Goal: Navigation & Orientation: Find specific page/section

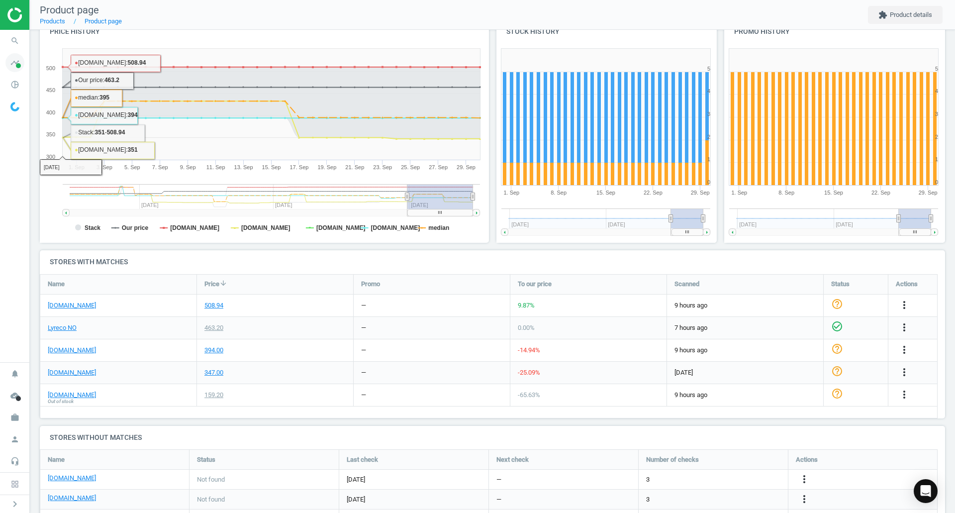
click at [14, 66] on icon "timeline" at bounding box center [14, 62] width 19 height 19
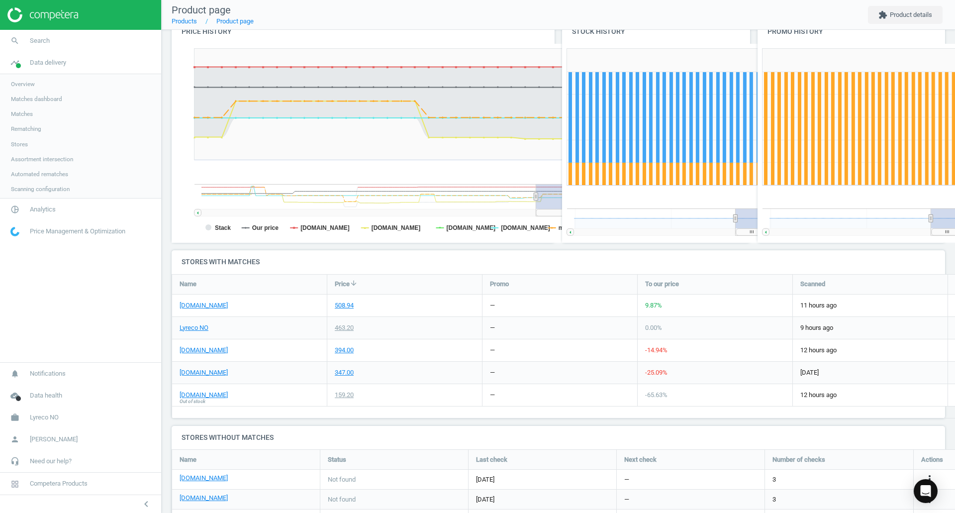
scroll to position [247, 781]
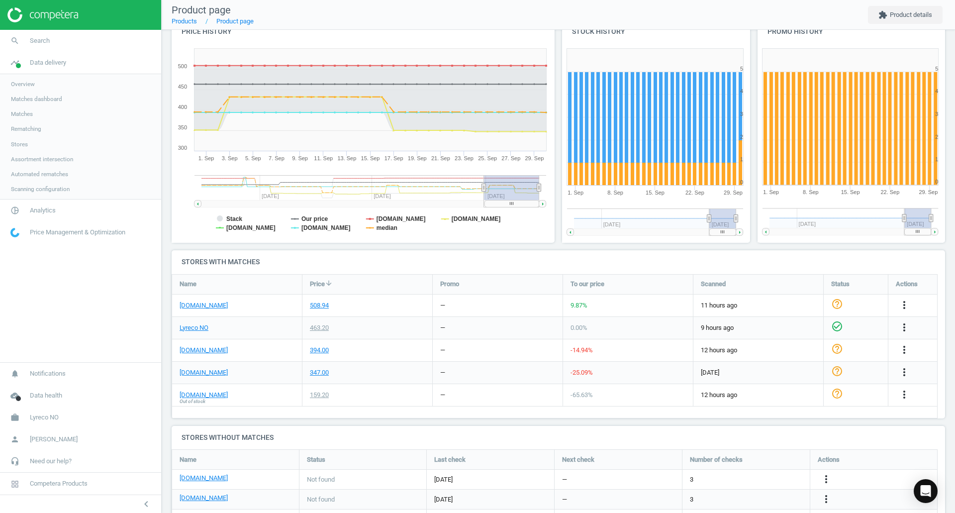
click at [23, 84] on span "Overview" at bounding box center [23, 84] width 24 height 8
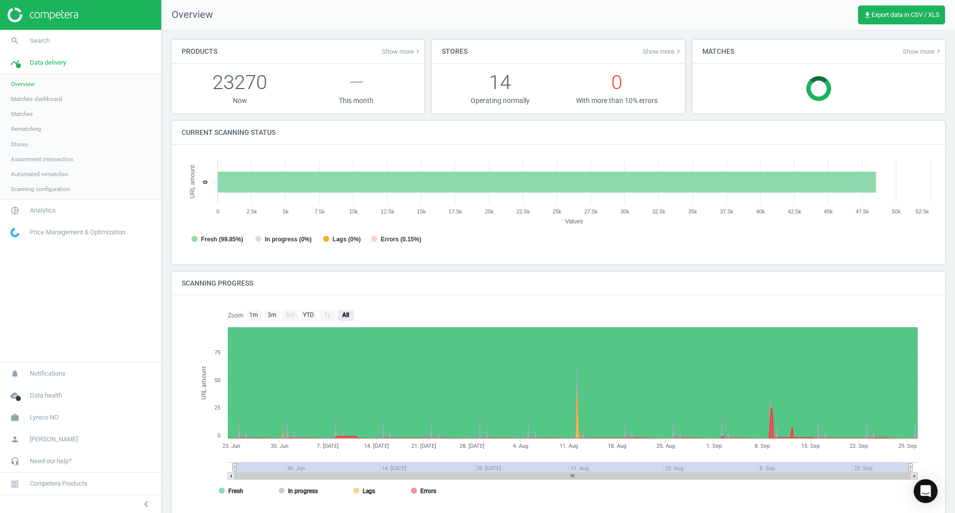
scroll to position [5, 5]
click at [18, 111] on span "Matches" at bounding box center [22, 114] width 22 height 8
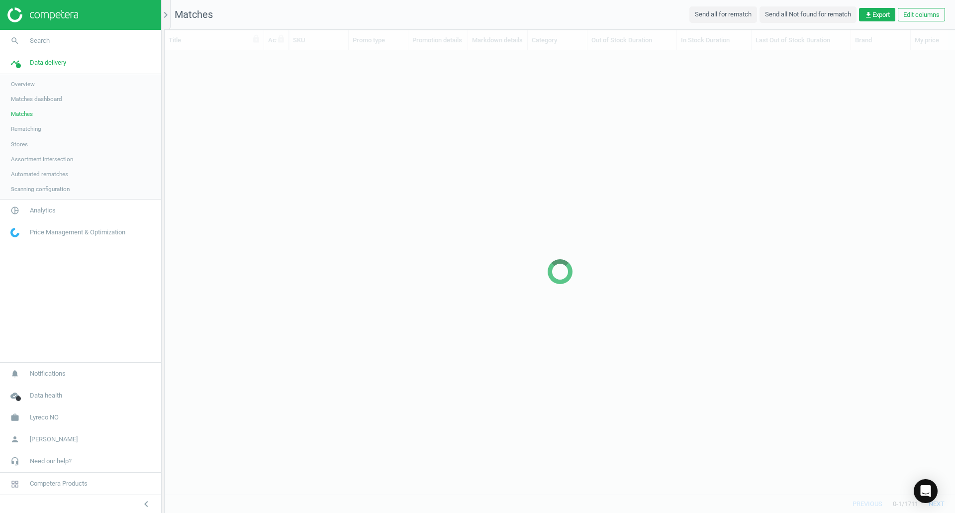
scroll to position [429, 783]
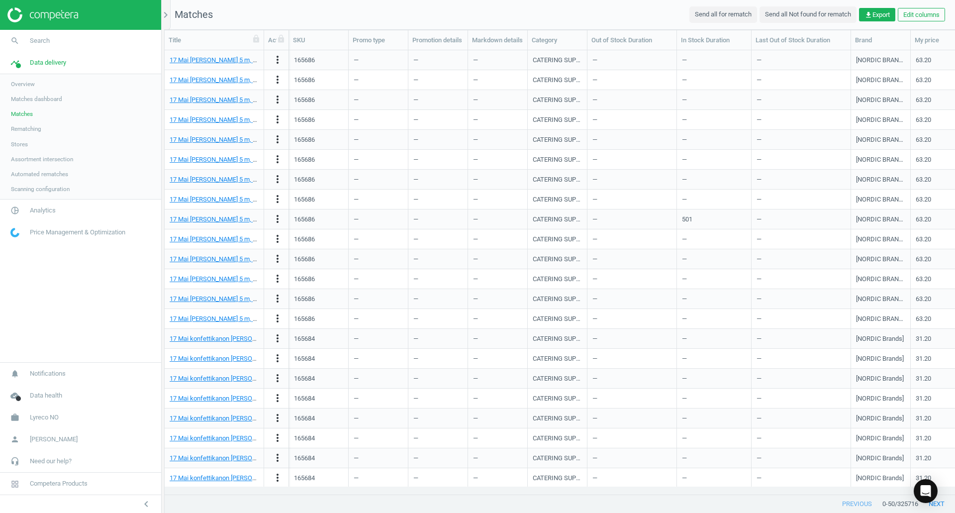
click at [25, 96] on span "Matches dashboard" at bounding box center [36, 99] width 51 height 8
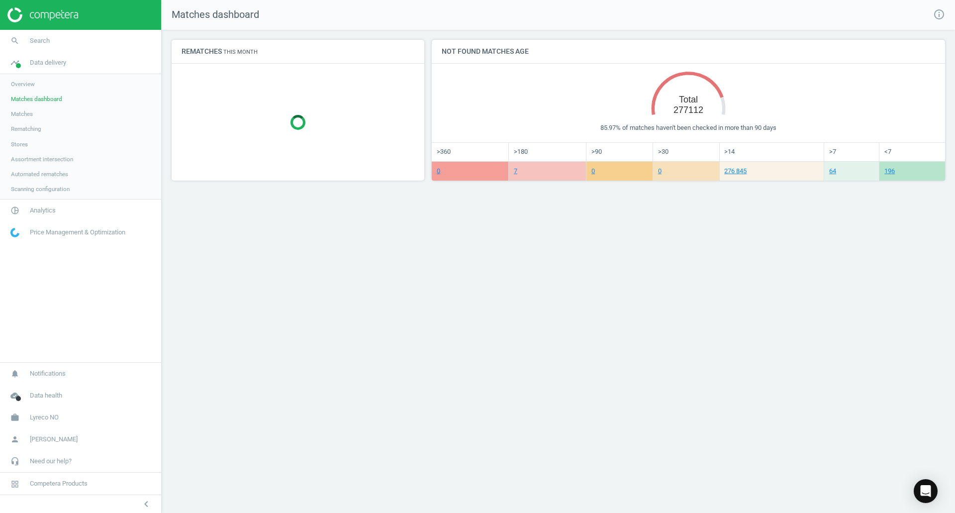
click at [704, 129] on div "85.97% of matches haven't been checked in more than 90 days" at bounding box center [688, 127] width 493 height 9
click at [66, 158] on span "Assortment intersection" at bounding box center [42, 159] width 62 height 8
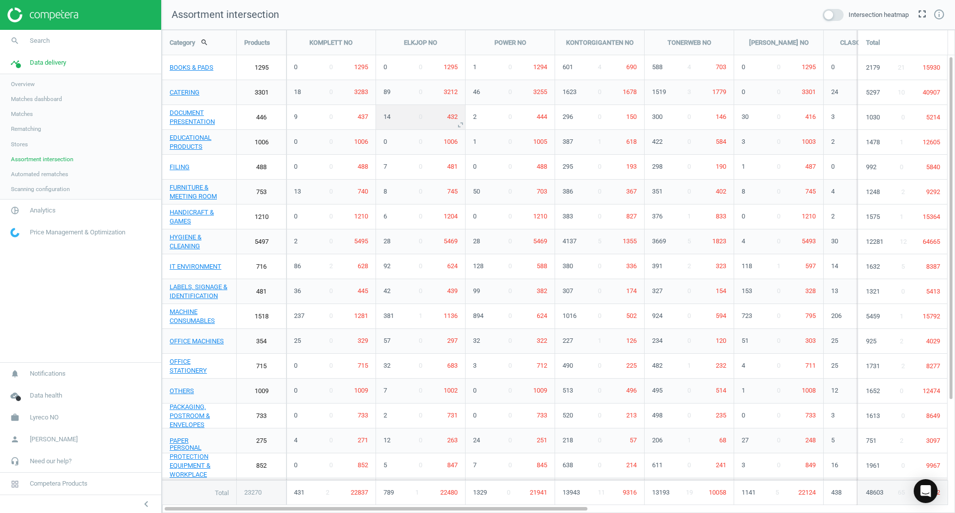
scroll to position [498, 809]
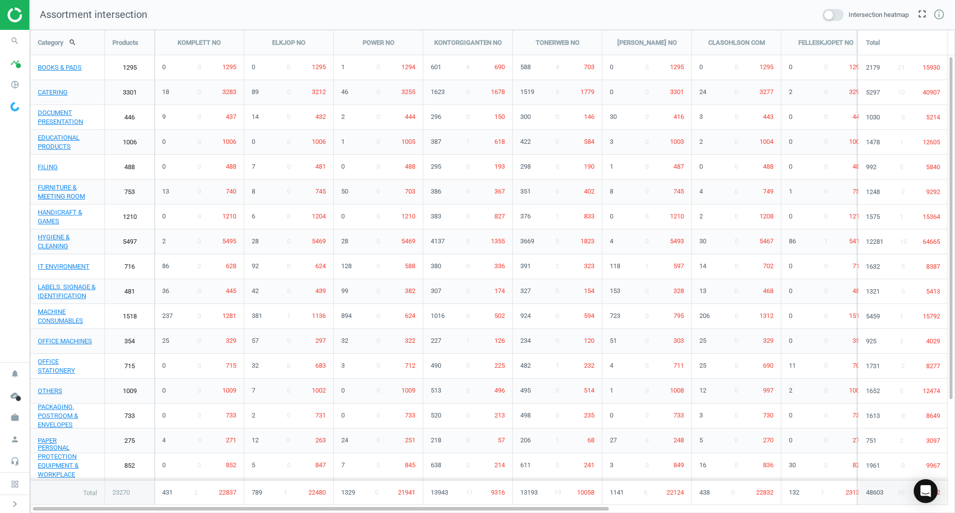
scroll to position [498, 940]
